Goal: Information Seeking & Learning: Find specific fact

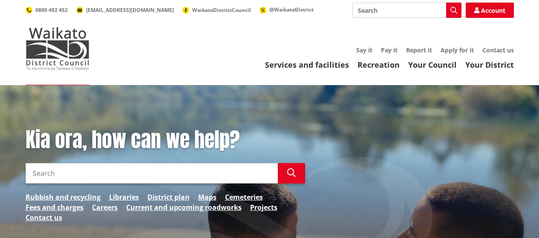
scroll to position [85, 0]
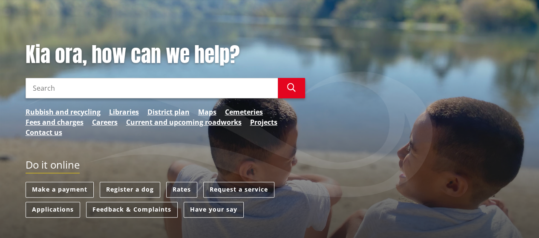
click at [240, 88] on input "Search" at bounding box center [152, 88] width 252 height 20
paste input "306810"
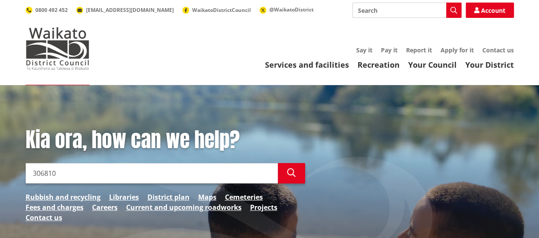
scroll to position [43, 0]
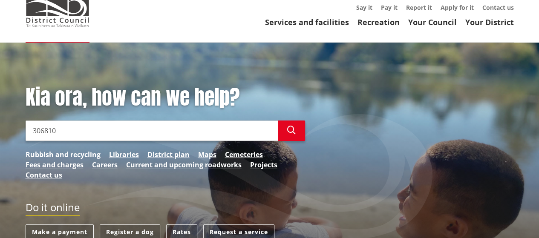
type input "306810"
click at [96, 155] on link "Rubbish and recycling" at bounding box center [63, 154] width 75 height 10
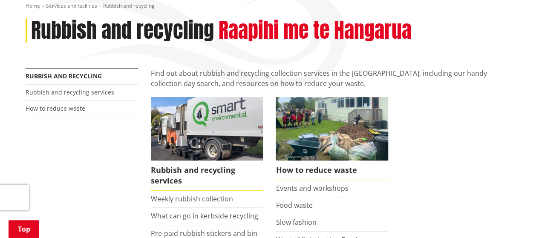
scroll to position [213, 0]
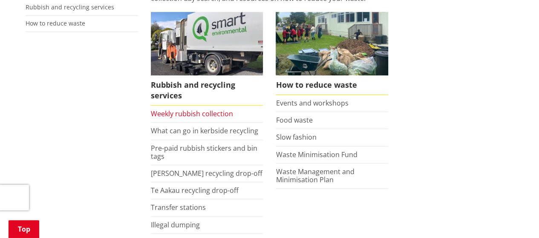
click at [204, 115] on link "Weekly rubbish collection" at bounding box center [192, 113] width 82 height 9
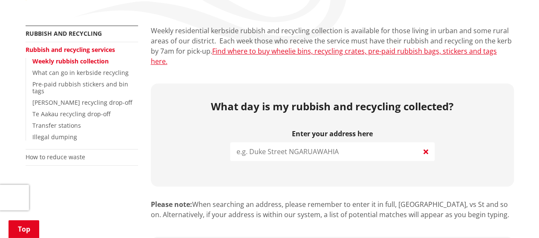
scroll to position [255, 0]
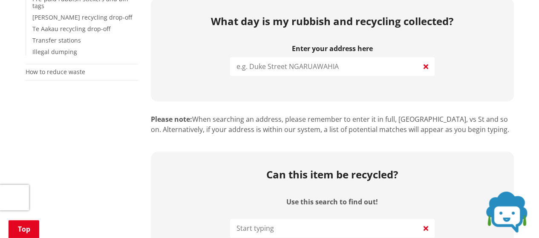
click at [291, 57] on input "search" at bounding box center [332, 66] width 204 height 19
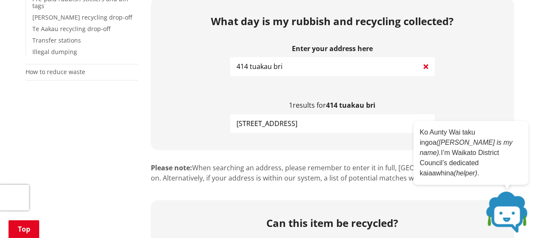
type input "414 tuakau bri"
click at [295, 118] on span "414 Tuakau Bridge-Port Waikato Road TUAKAU" at bounding box center [266, 123] width 61 height 10
